Goal: Entertainment & Leisure: Browse casually

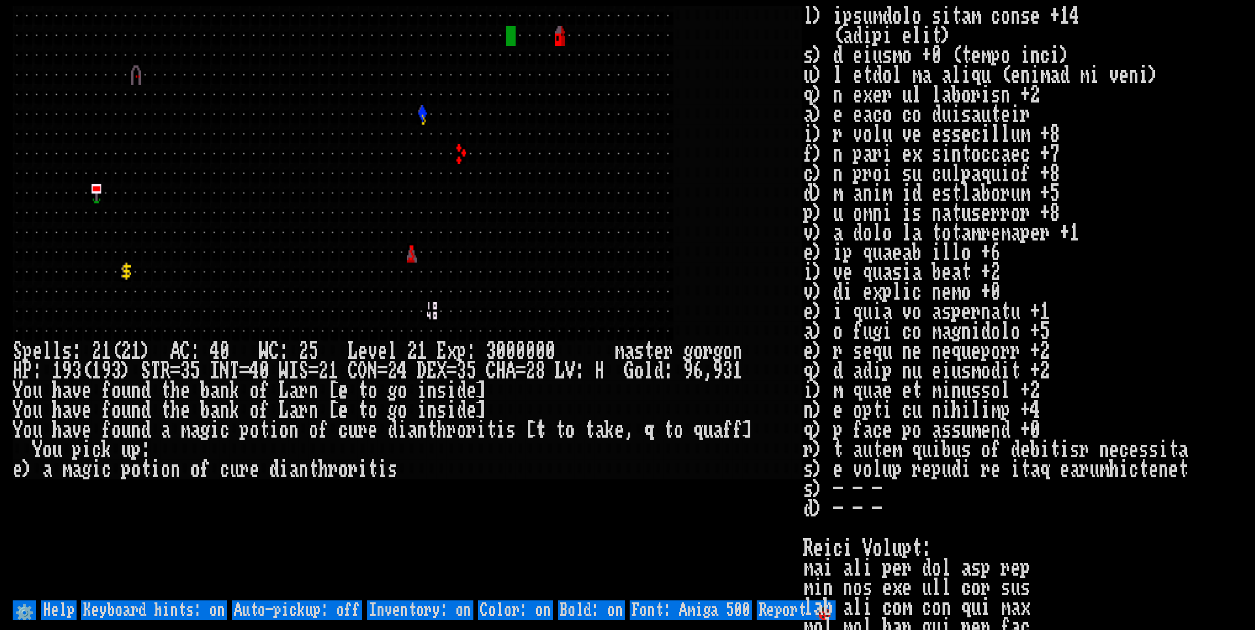
click at [624, 180] on div at bounding box center [629, 174] width 10 height 20
